Goal: Transaction & Acquisition: Purchase product/service

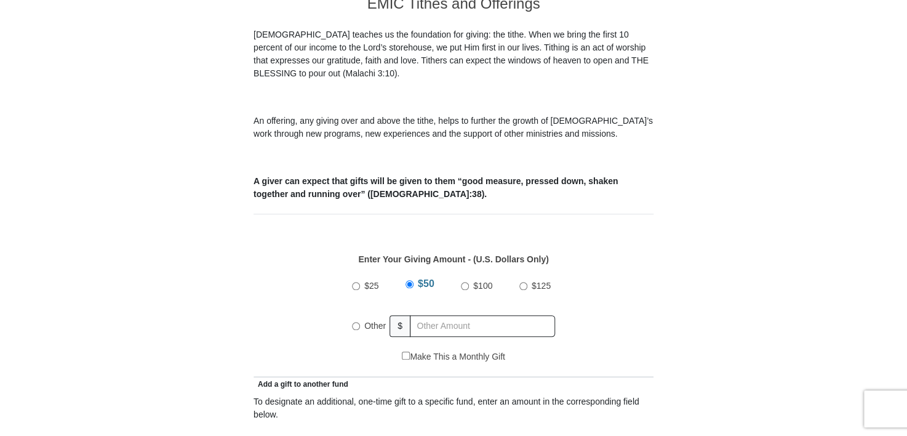
scroll to position [369, 0]
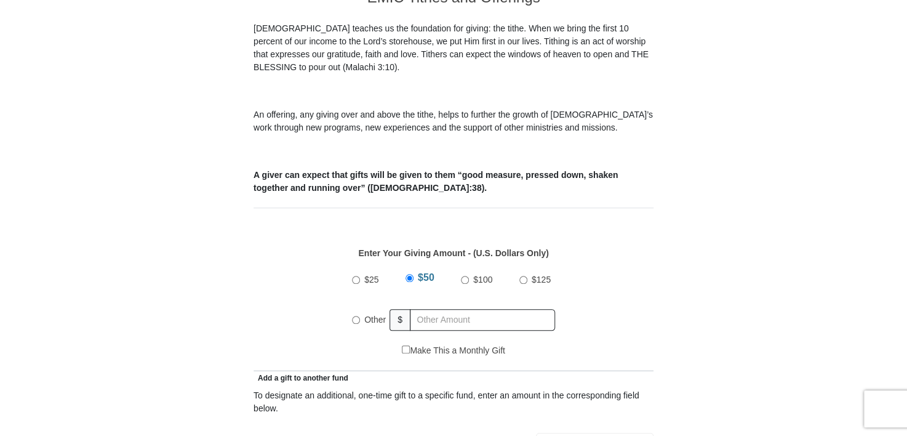
click at [353, 316] on input "Other" at bounding box center [356, 320] width 8 height 8
radio input "true"
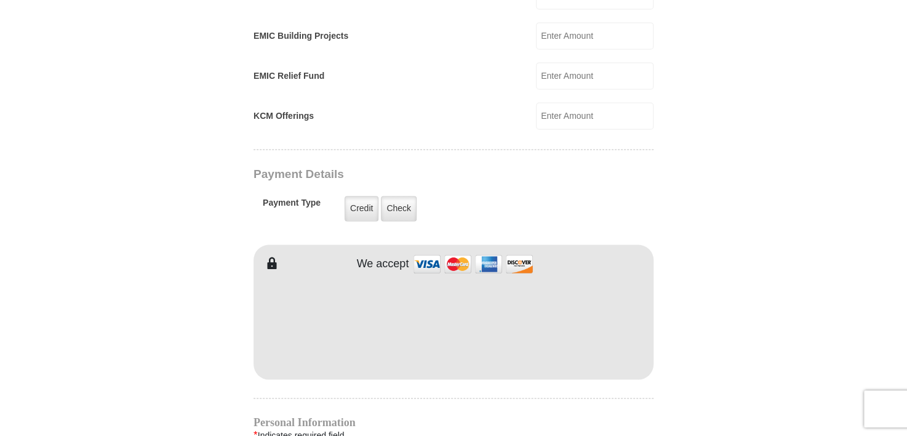
scroll to position [861, 0]
type input "155.00"
click at [153, 300] on form "[GEOGRAPHIC_DATA][DEMOGRAPHIC_DATA] Online Giving Because of gifts like yours, …" at bounding box center [453, 87] width 701 height 1799
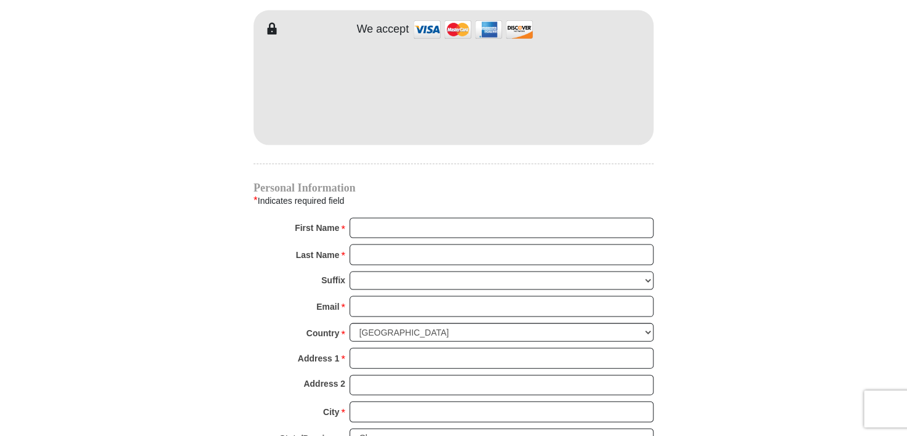
scroll to position [1107, 0]
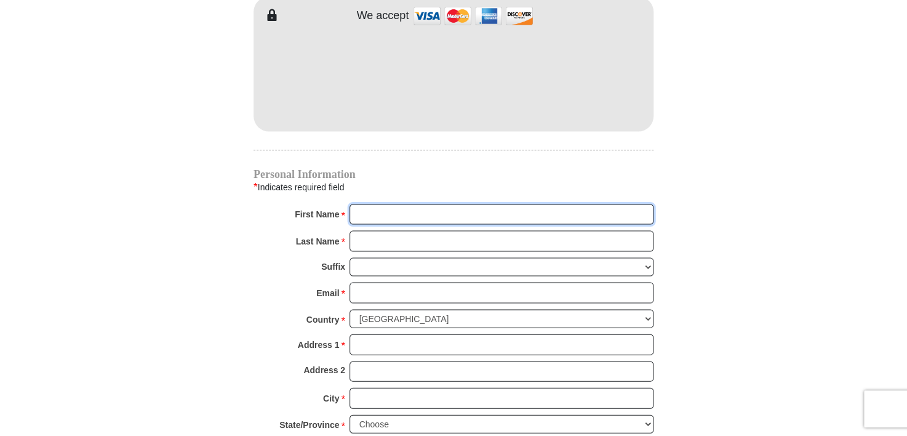
click at [388, 204] on input "First Name *" at bounding box center [501, 214] width 304 height 21
type input "[PERSON_NAME]"
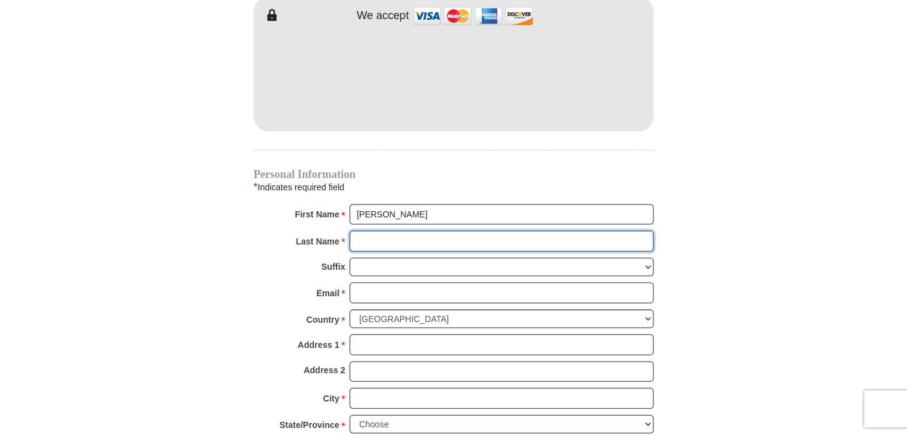
type input "Franklin"
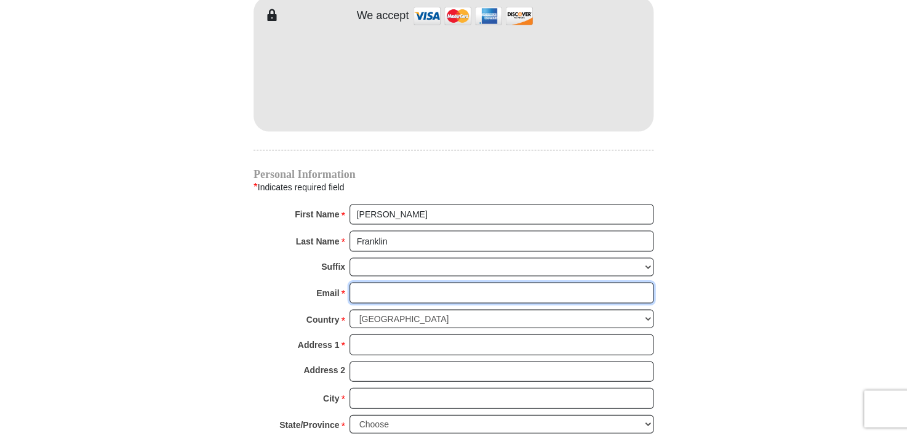
type input "[EMAIL_ADDRESS][DOMAIN_NAME]"
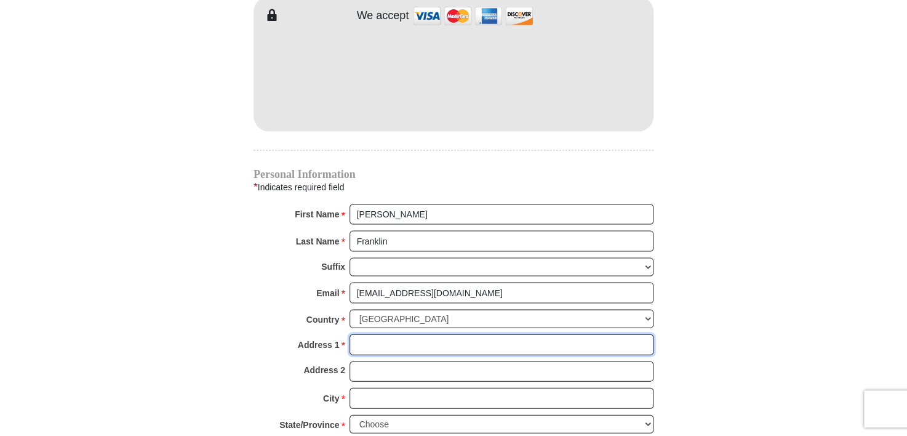
type input "[STREET_ADDRESS][PERSON_NAME]"
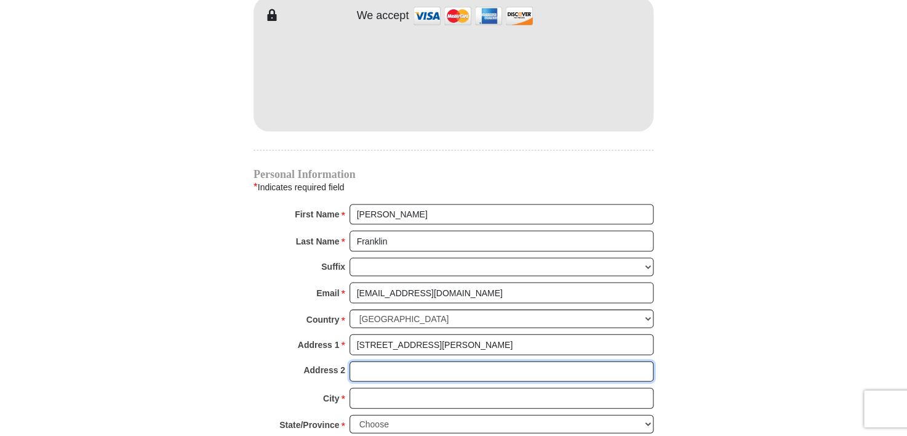
type input "[STREET_ADDRESS][PERSON_NAME]"
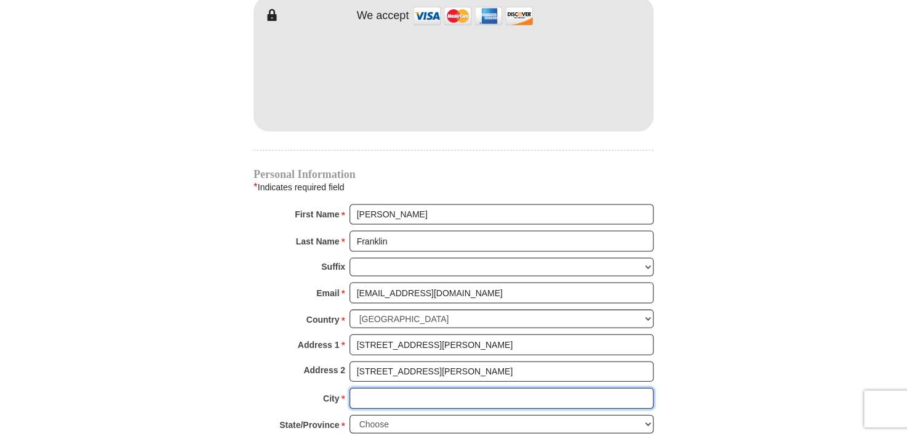
type input "[GEOGRAPHIC_DATA]"
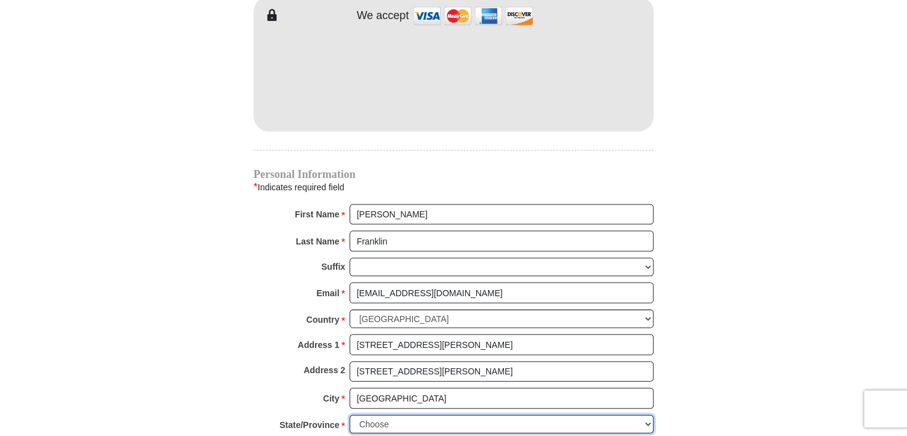
select select "IL"
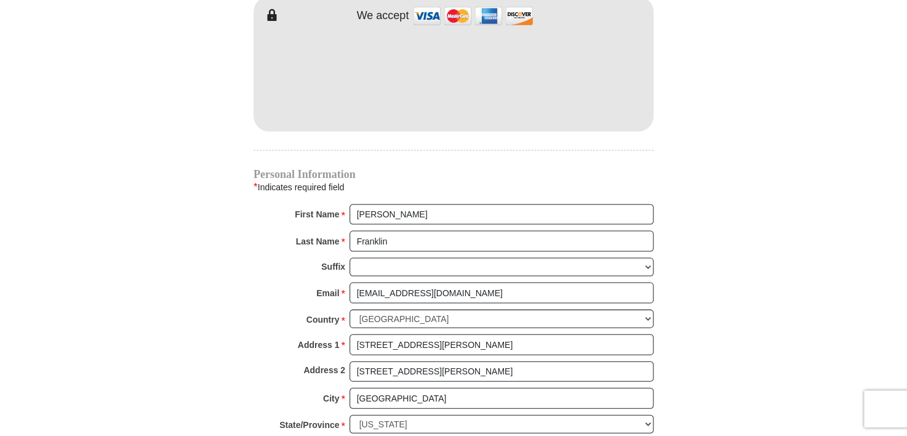
type input "61920"
type input "2175498725"
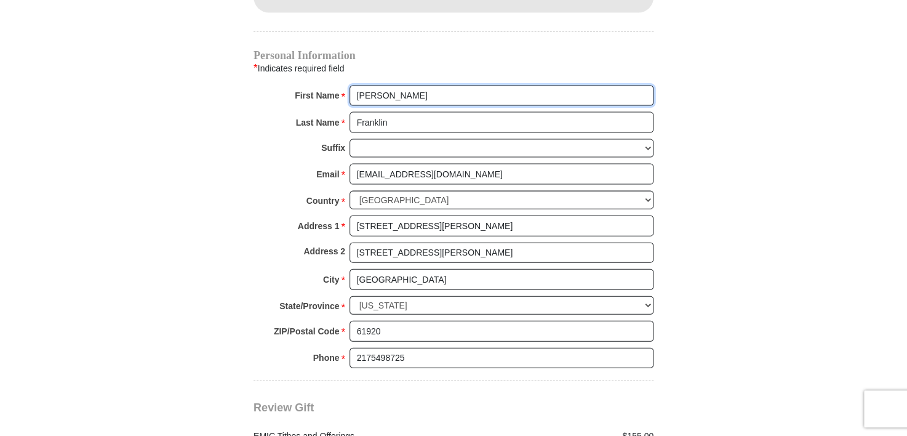
scroll to position [1230, 0]
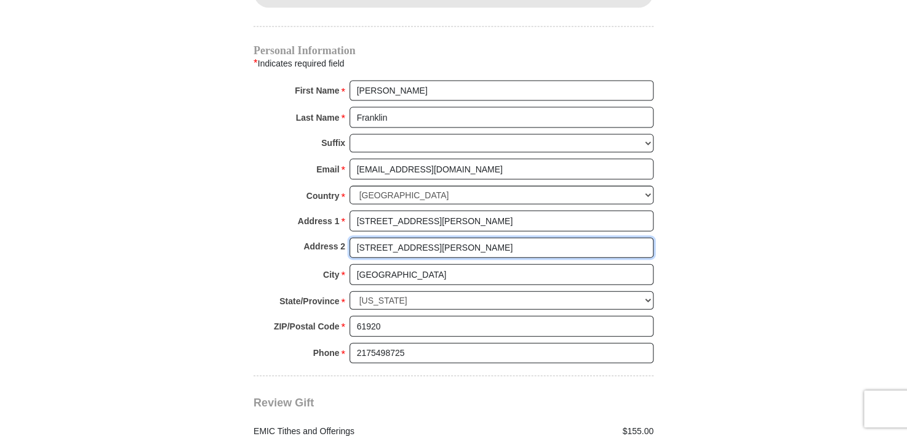
drag, startPoint x: 440, startPoint y: 229, endPoint x: 313, endPoint y: 234, distance: 127.5
click at [314, 237] on div "Address 2 [STREET_ADDRESS][PERSON_NAME]" at bounding box center [453, 250] width 400 height 27
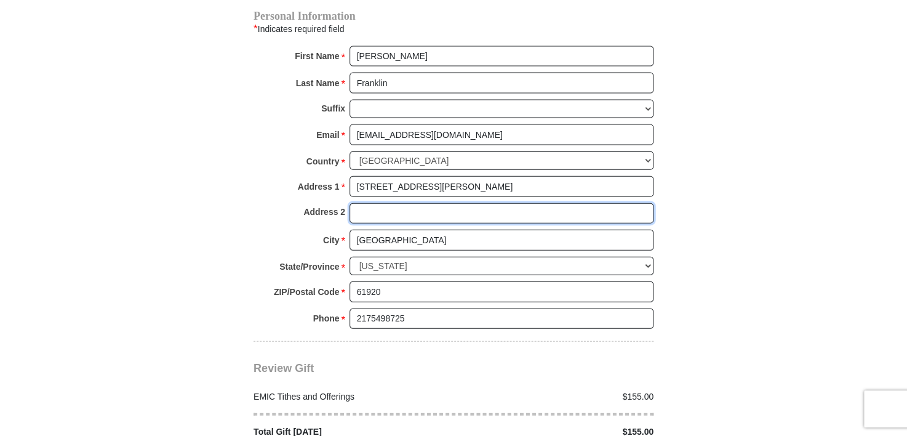
scroll to position [1292, 0]
